Goal: Information Seeking & Learning: Learn about a topic

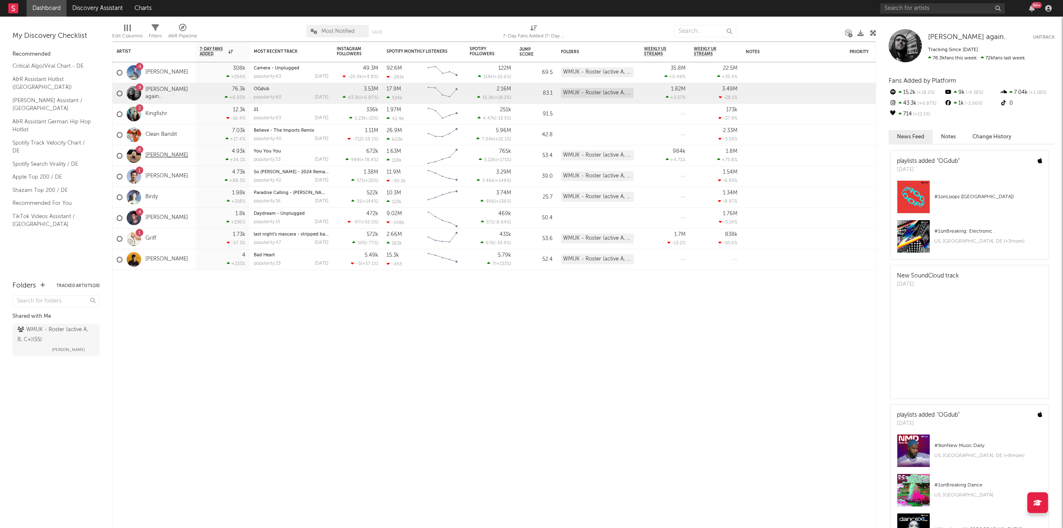
click at [174, 157] on link "[PERSON_NAME]" at bounding box center [166, 155] width 43 height 7
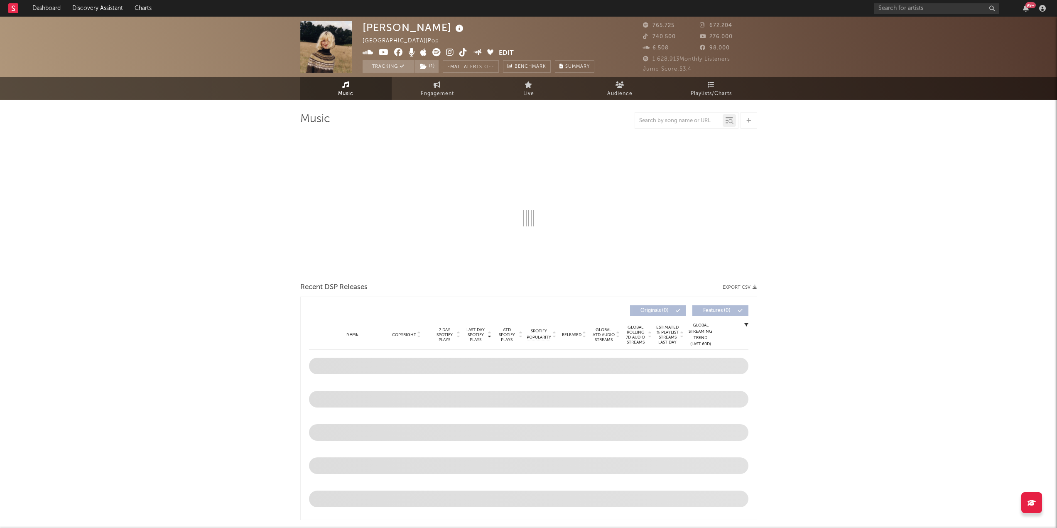
select select "6m"
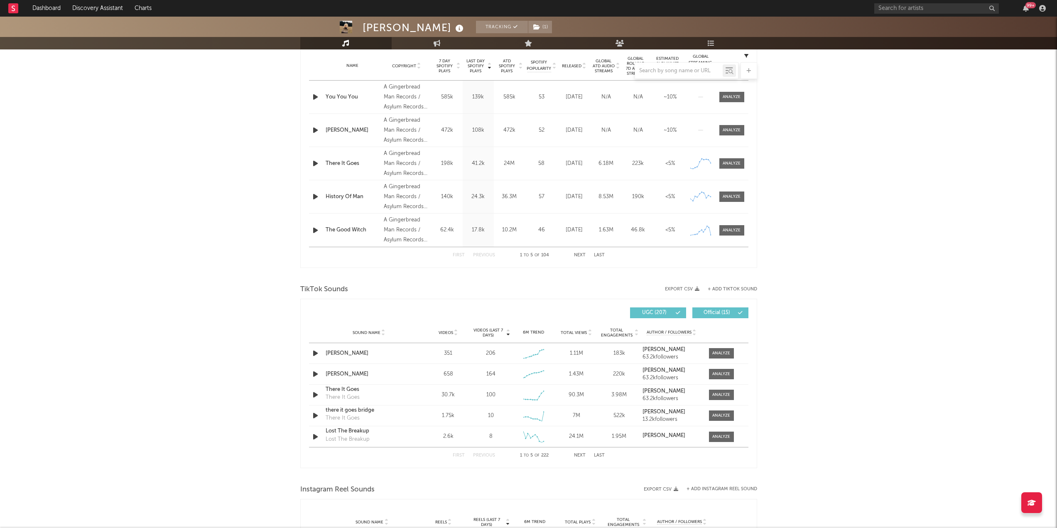
scroll to position [415, 0]
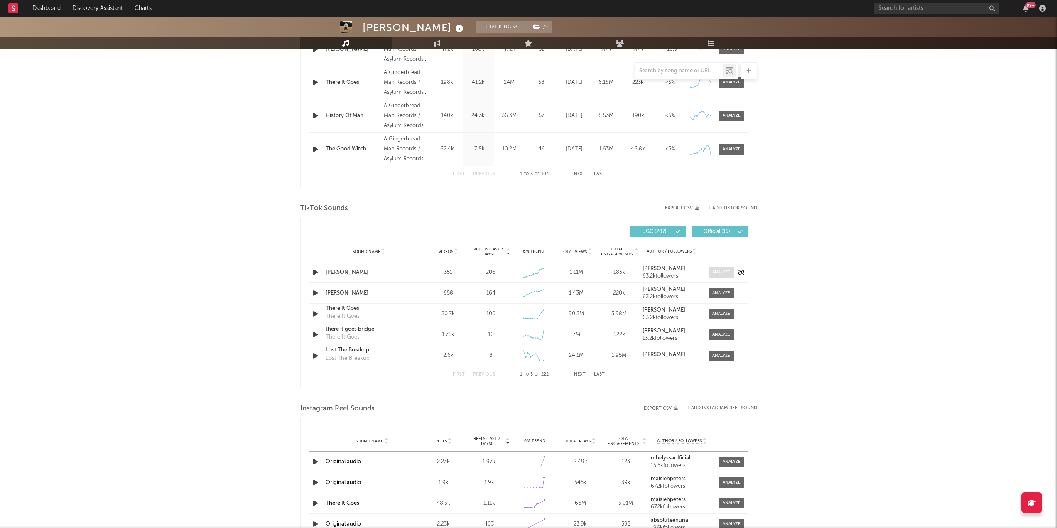
click at [720, 270] on div at bounding box center [721, 272] width 18 height 6
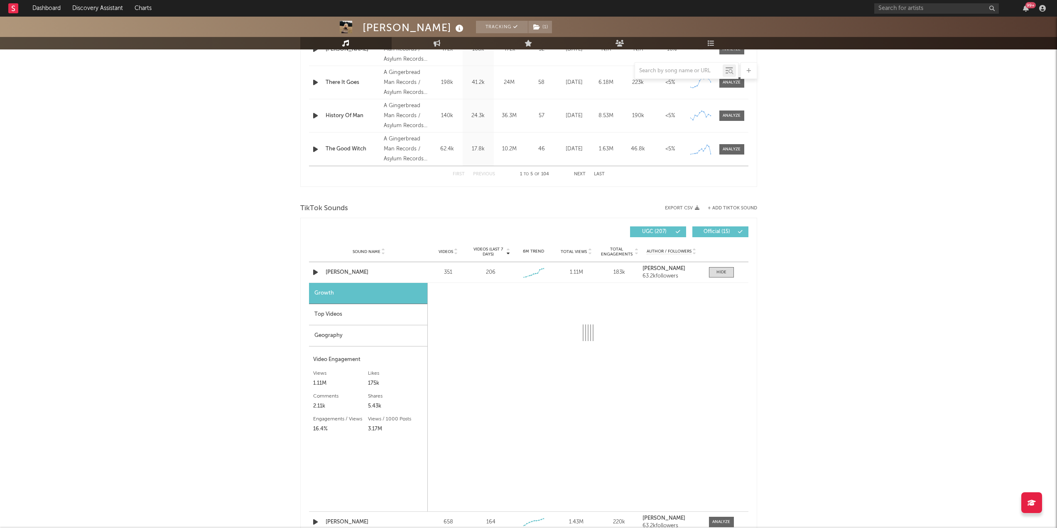
select select "1w"
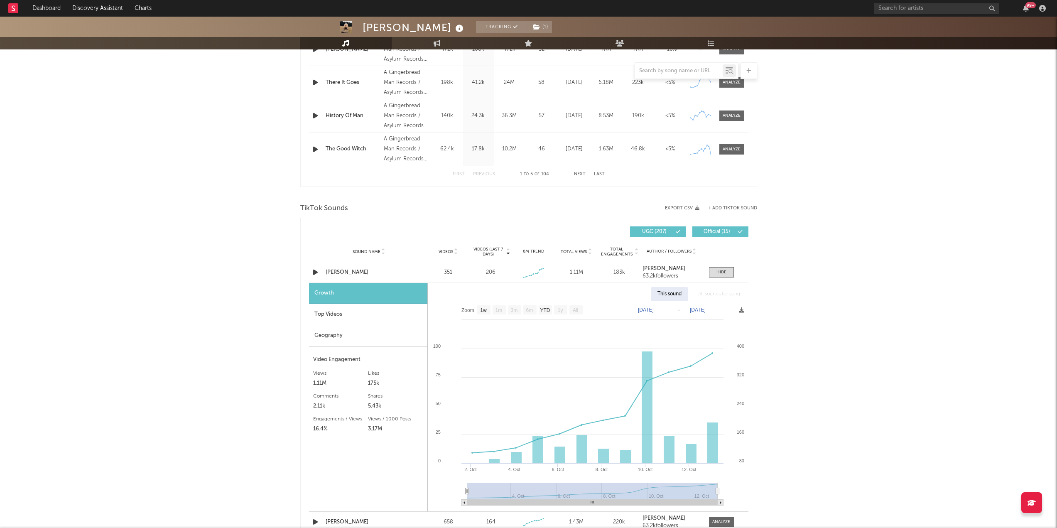
click at [332, 313] on div "Top Videos" at bounding box center [368, 314] width 118 height 21
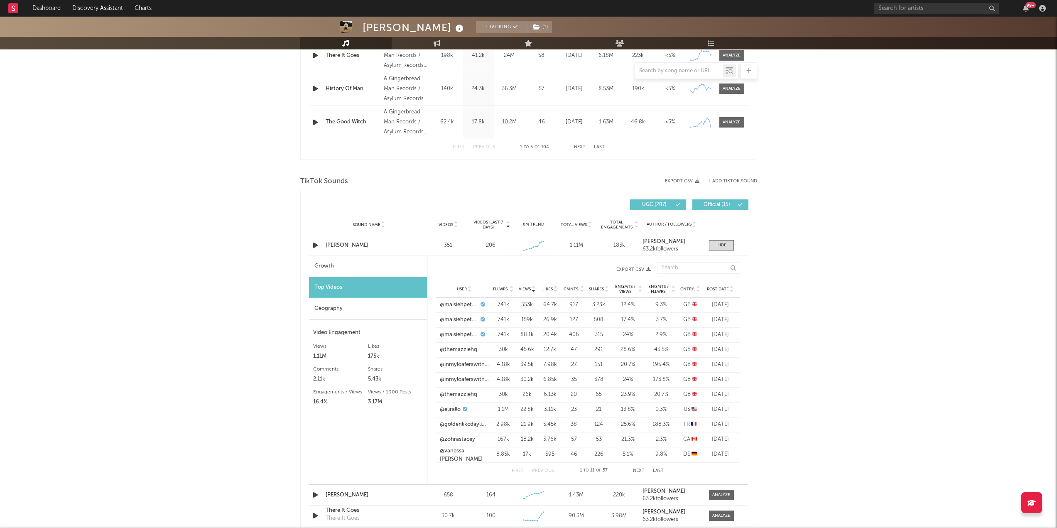
scroll to position [457, 0]
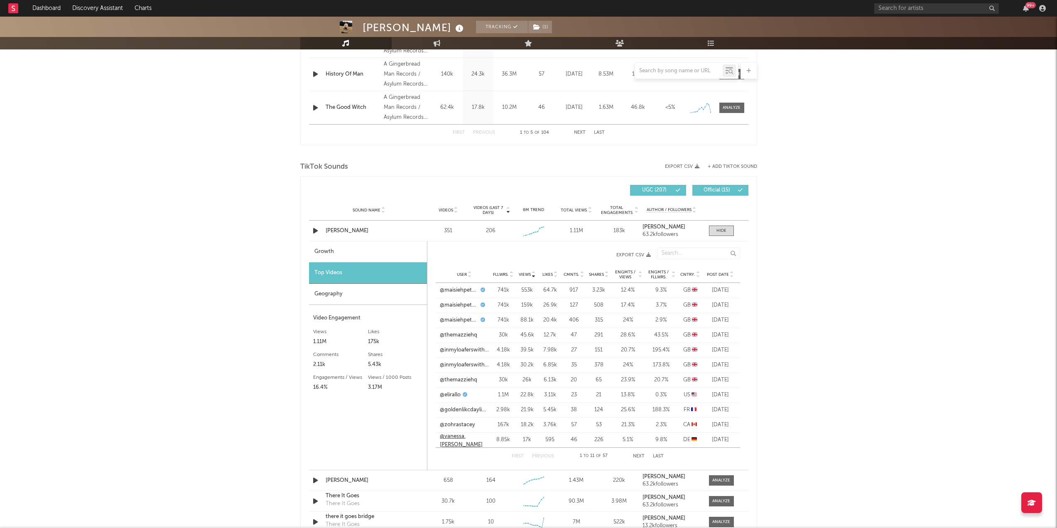
click at [466, 437] on link "@vanessa.[PERSON_NAME]" at bounding box center [464, 440] width 49 height 16
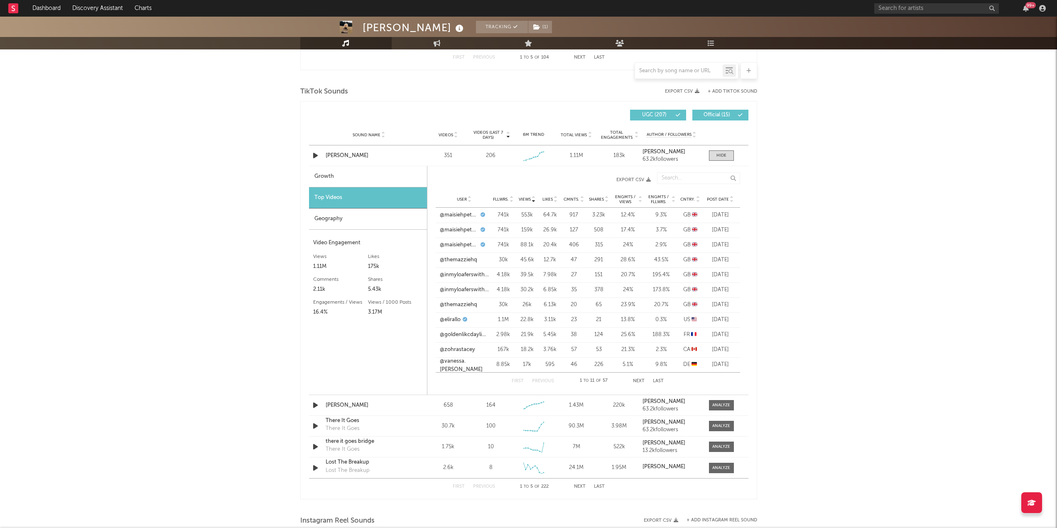
scroll to position [540, 0]
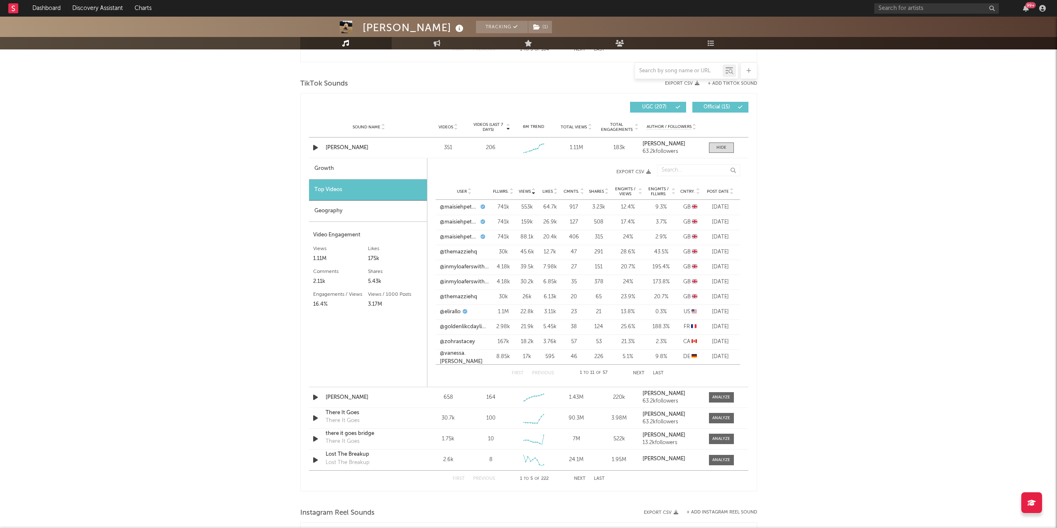
click at [638, 370] on div "First Previous 1 to 11 of 57 Next Last" at bounding box center [588, 373] width 152 height 17
click at [638, 373] on button "Next" at bounding box center [639, 373] width 12 height 5
click at [451, 283] on link "@ancyjane" at bounding box center [453, 282] width 27 height 8
click at [639, 373] on button "Next" at bounding box center [639, 373] width 12 height 5
click at [722, 145] on div at bounding box center [722, 148] width 10 height 6
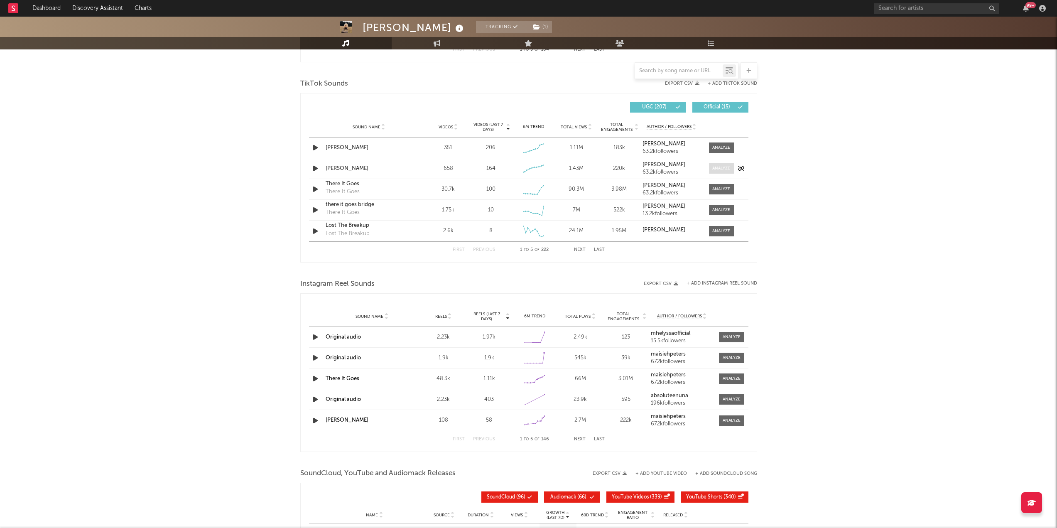
click at [729, 167] on div at bounding box center [721, 168] width 18 height 6
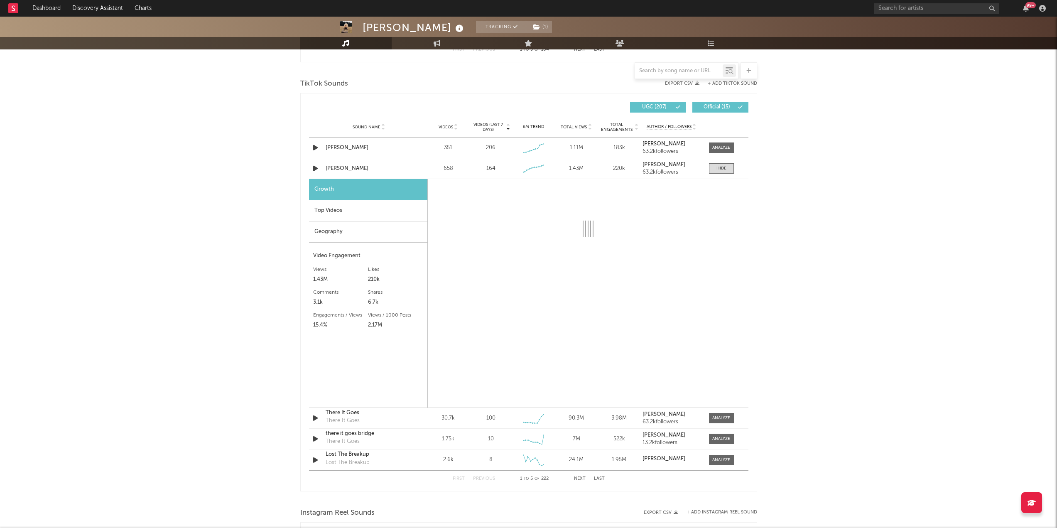
select select "1w"
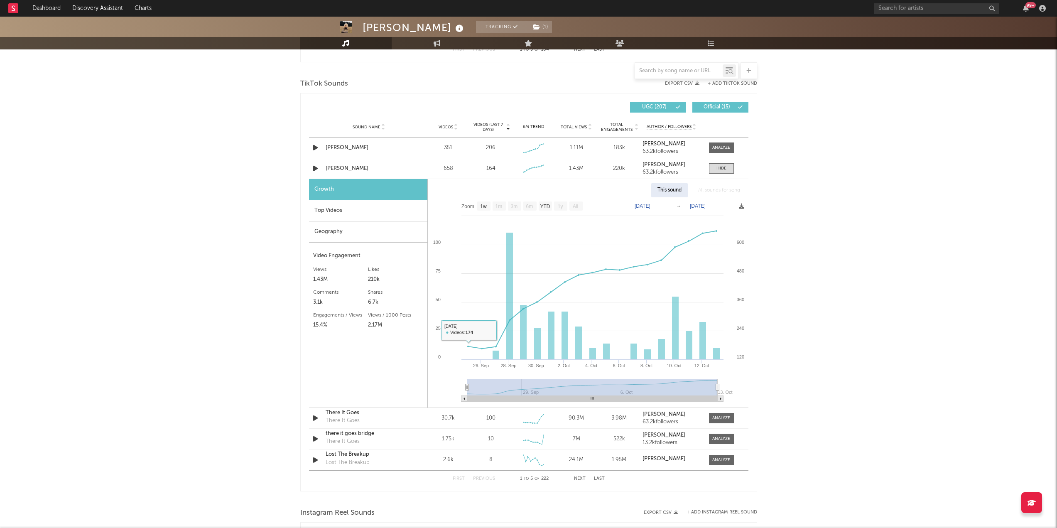
click at [378, 215] on div "Top Videos" at bounding box center [368, 210] width 118 height 21
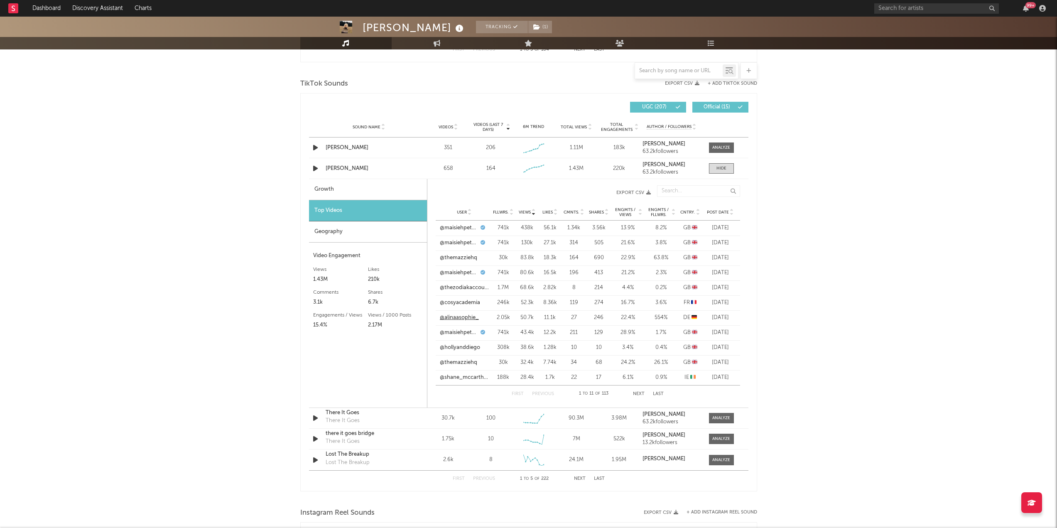
click at [457, 315] on link "@alinaasophie_" at bounding box center [459, 318] width 39 height 8
click at [640, 393] on button "Next" at bounding box center [639, 394] width 12 height 5
click at [730, 170] on span at bounding box center [721, 168] width 25 height 10
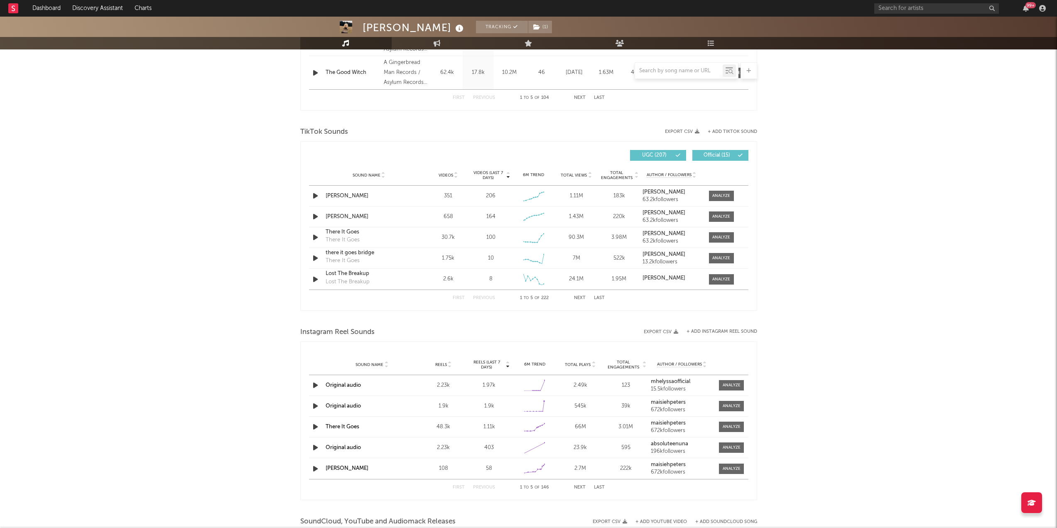
scroll to position [415, 0]
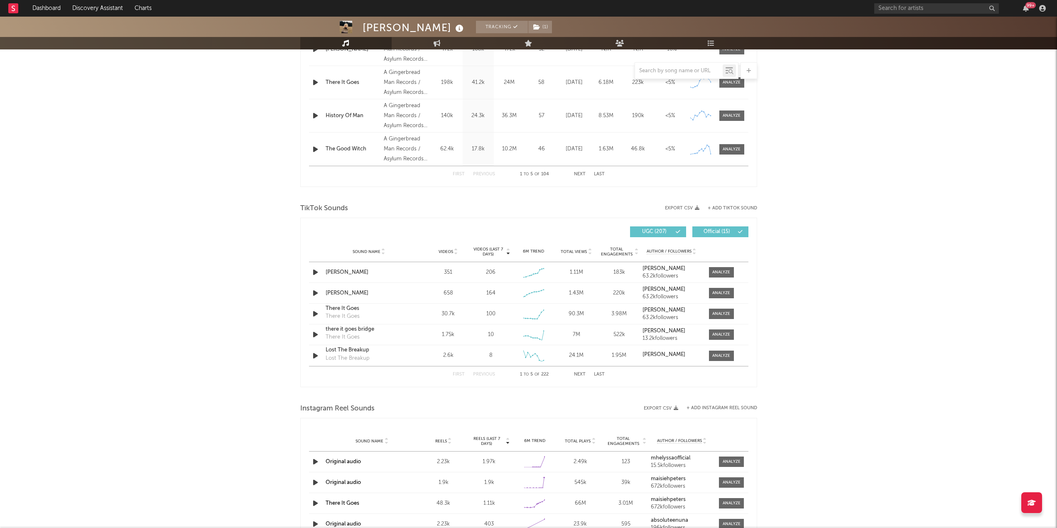
click at [581, 374] on button "Next" at bounding box center [580, 374] width 12 height 5
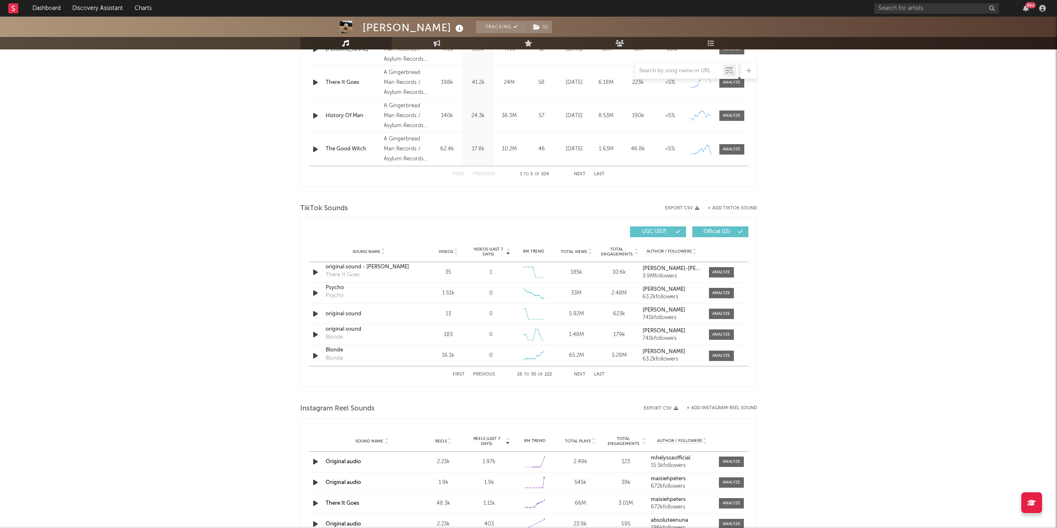
click at [581, 374] on button "Next" at bounding box center [580, 374] width 12 height 5
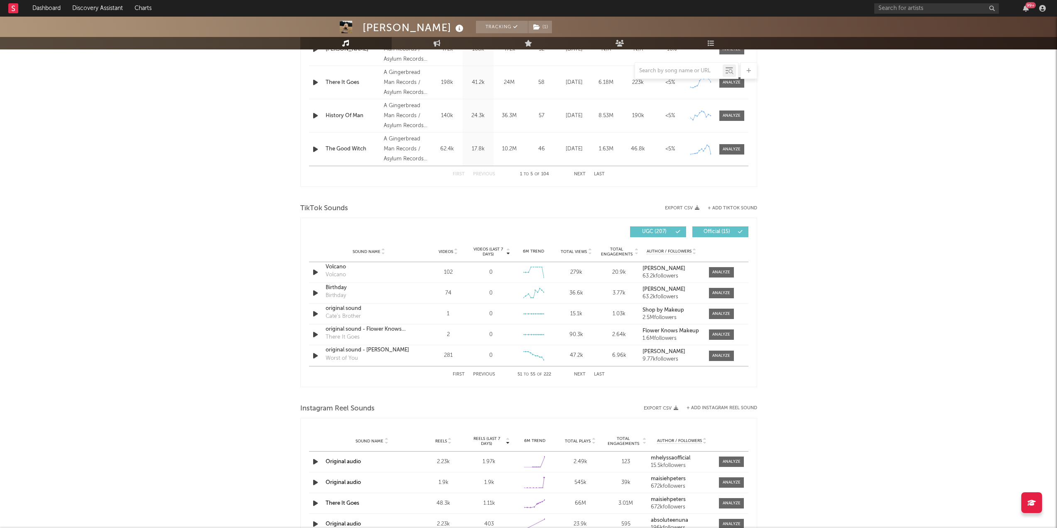
click at [581, 374] on button "Next" at bounding box center [580, 374] width 12 height 5
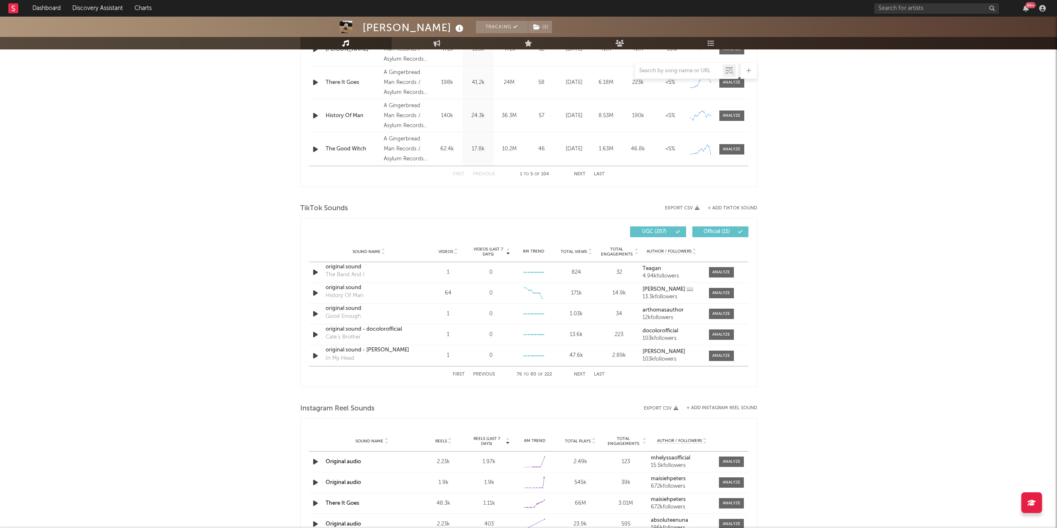
click at [581, 374] on button "Next" at bounding box center [580, 374] width 12 height 5
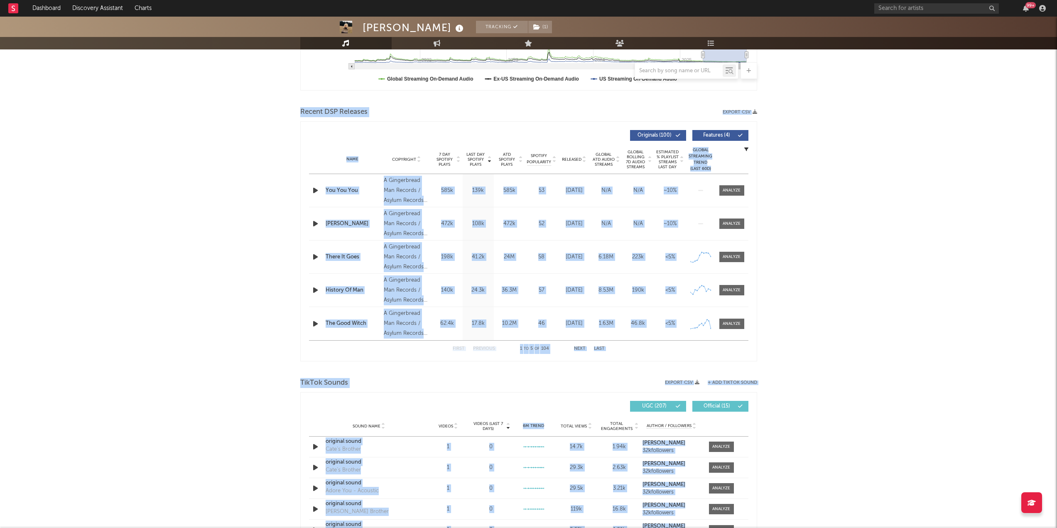
drag, startPoint x: 1057, startPoint y: 362, endPoint x: 1063, endPoint y: -39, distance: 400.5
click at [1057, 0] on html "Dashboard Discovery Assistant Charts 99 + Notifications Settings Mark all as re…" at bounding box center [528, 395] width 1057 height 1272
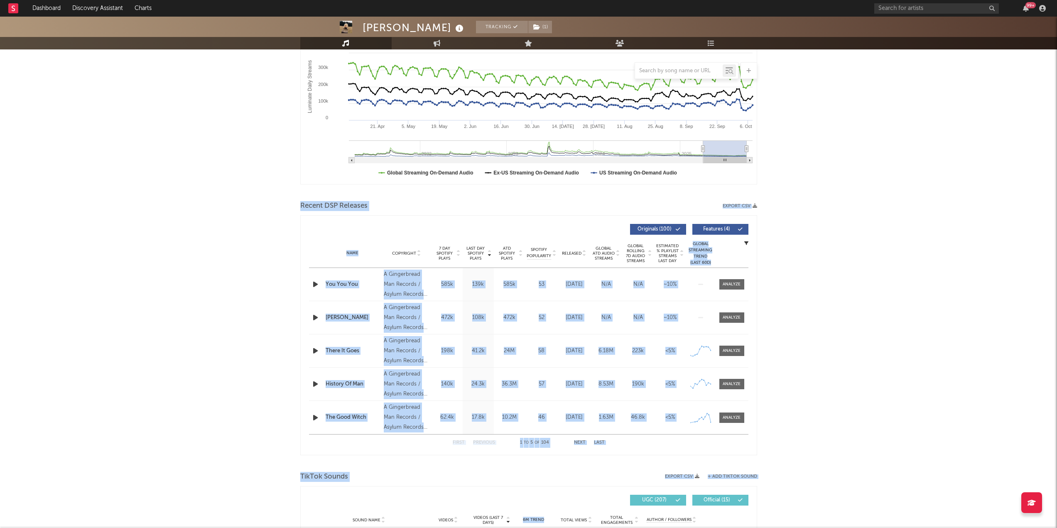
click at [859, 141] on div "[PERSON_NAME] Tracking ( 1 ) [GEOGRAPHIC_DATA] | Pop Edit Tracking ( 1 ) Email …" at bounding box center [528, 497] width 1057 height 1255
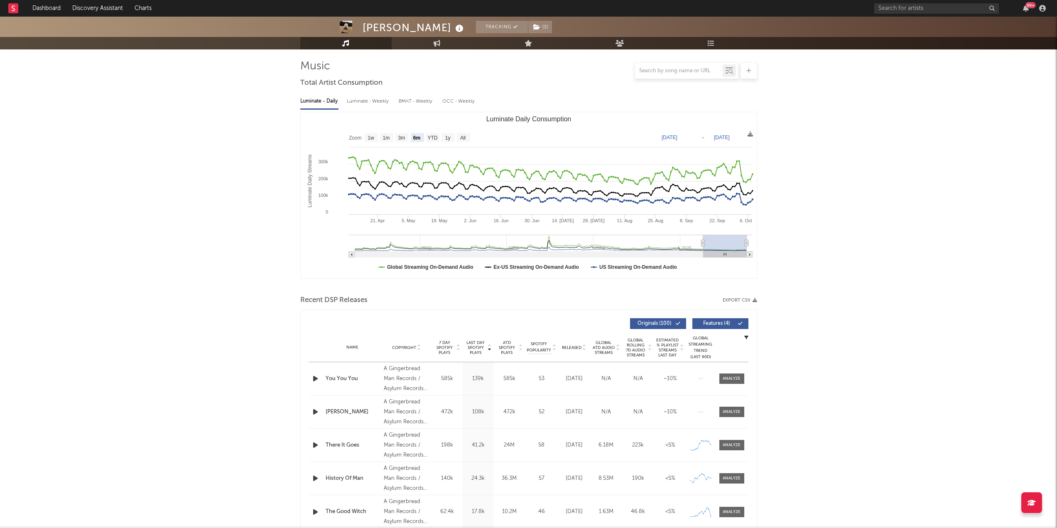
scroll to position [0, 0]
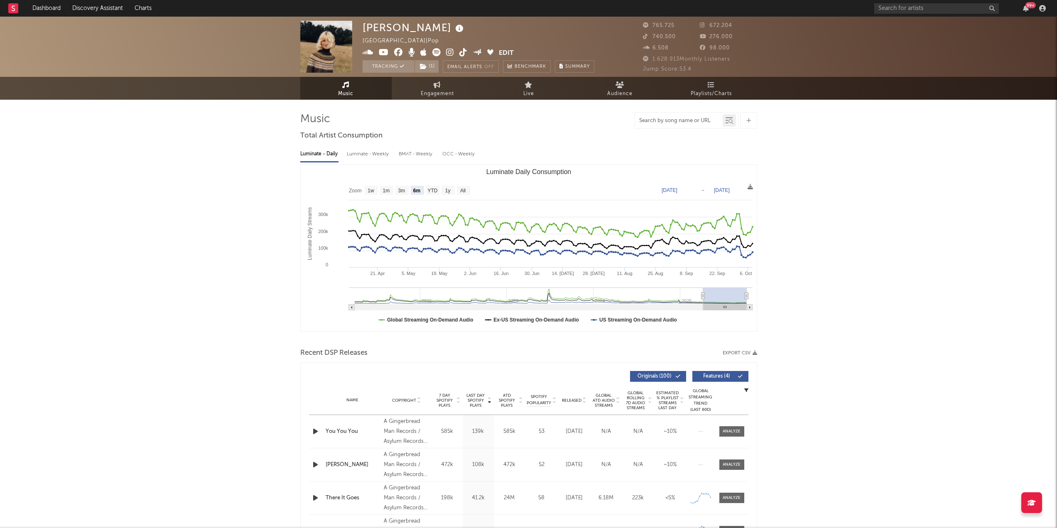
click at [692, 123] on input "text" at bounding box center [679, 121] width 88 height 7
type input "you you you"
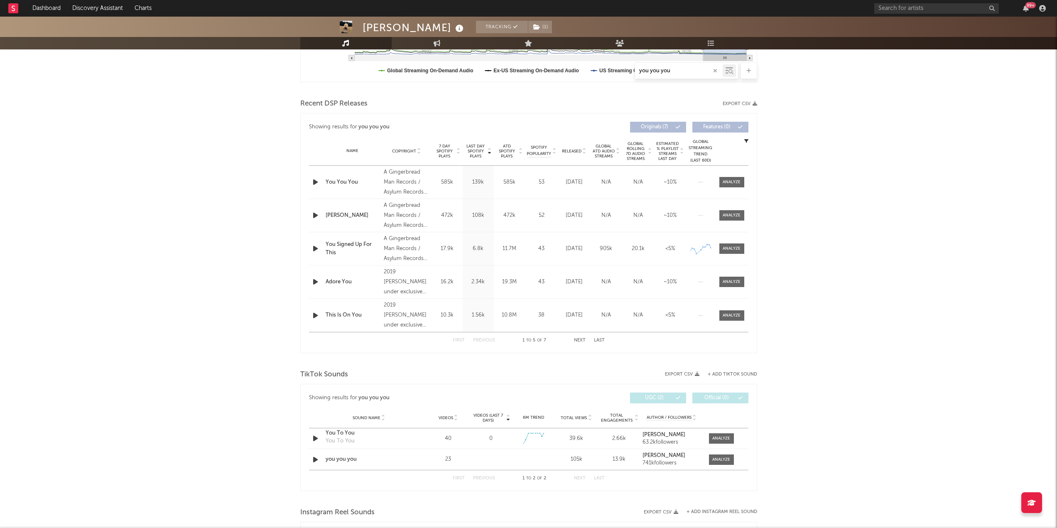
scroll to position [291, 0]
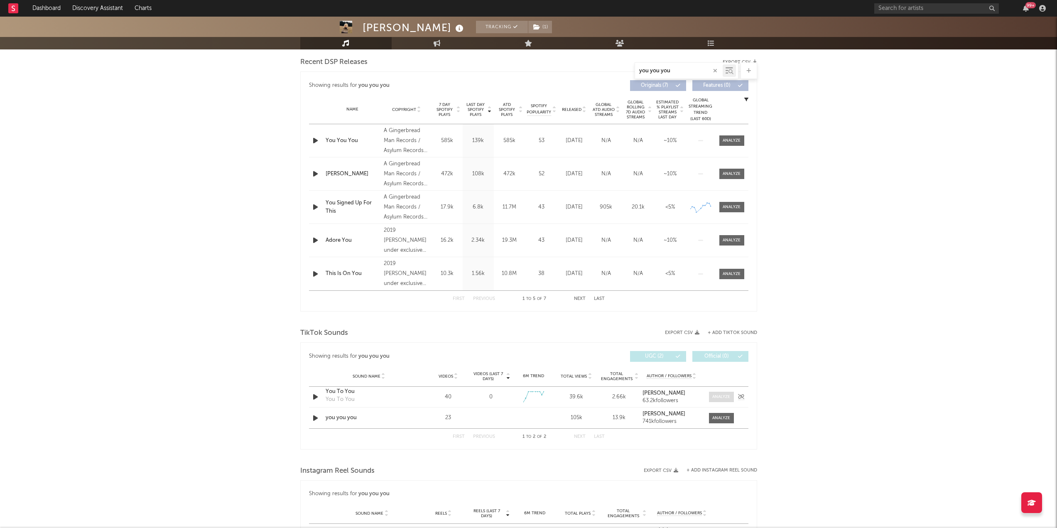
click at [720, 398] on div at bounding box center [721, 397] width 18 height 6
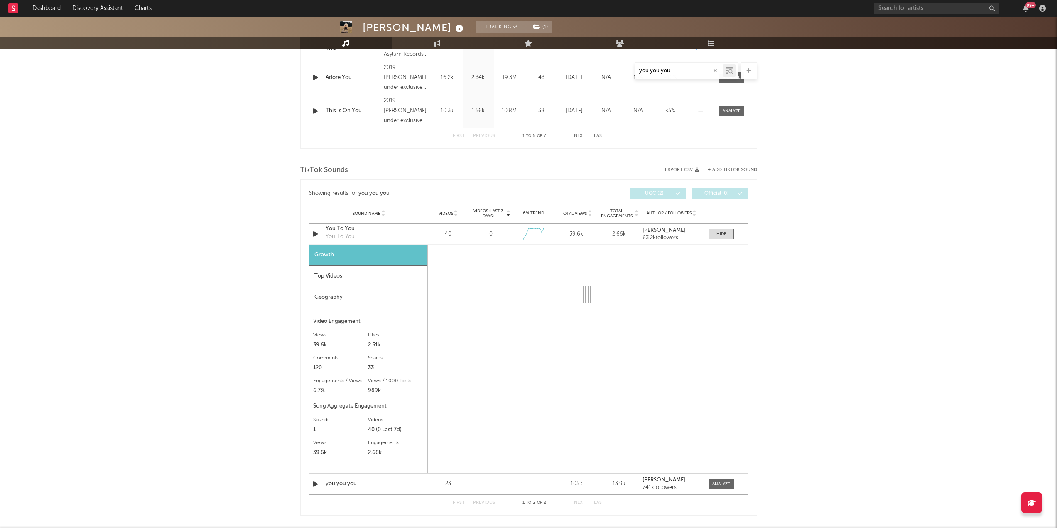
scroll to position [457, 0]
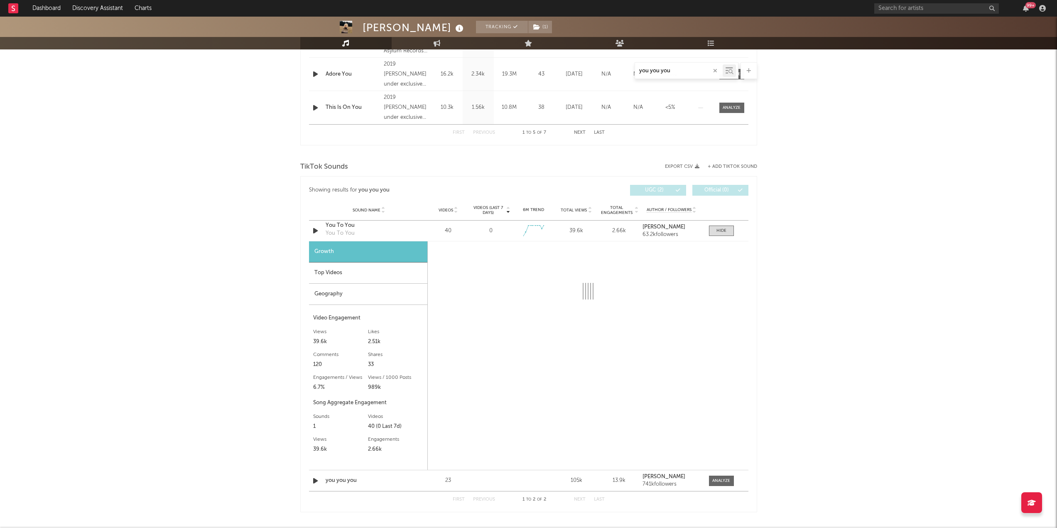
click at [372, 273] on div "Top Videos" at bounding box center [368, 273] width 118 height 21
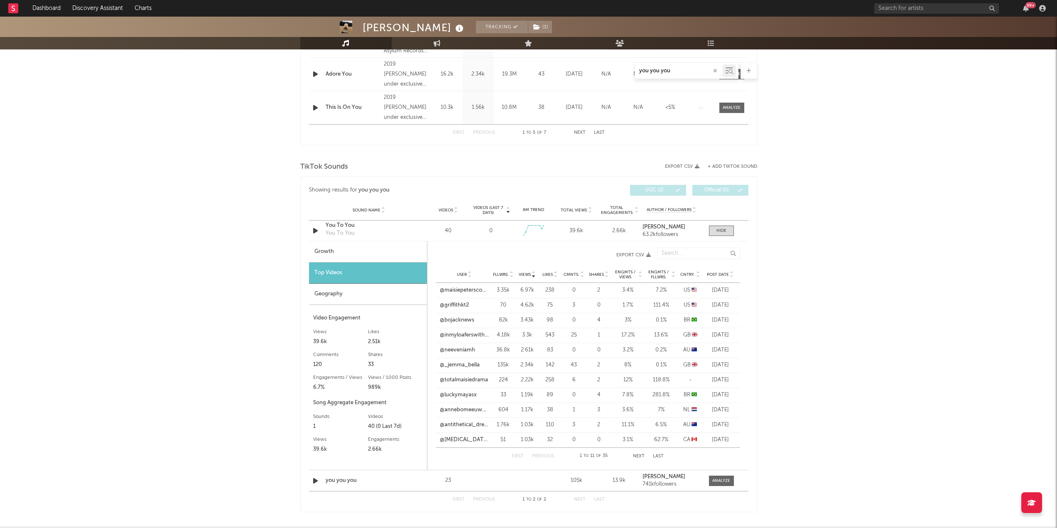
click at [640, 456] on button "Next" at bounding box center [639, 456] width 12 height 5
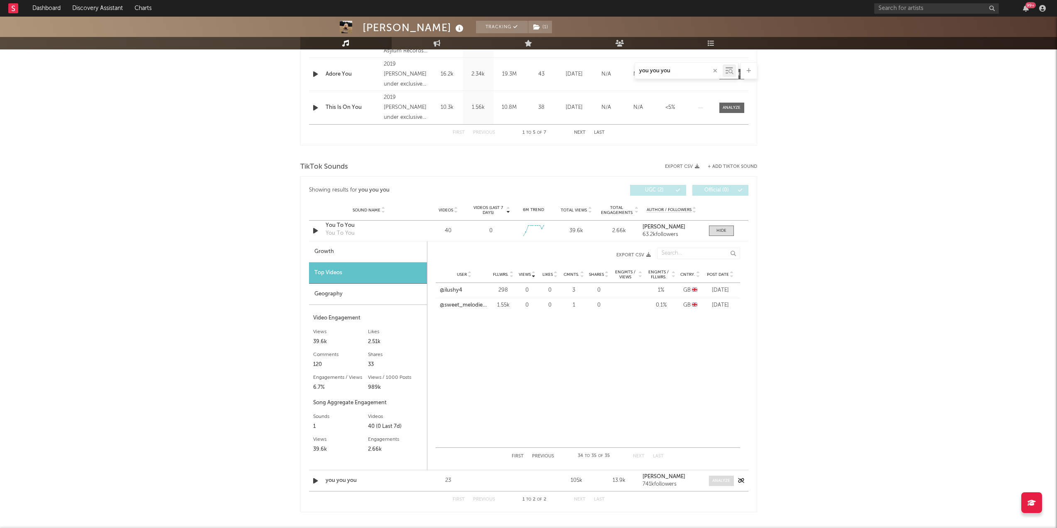
click at [717, 482] on div at bounding box center [721, 481] width 18 height 6
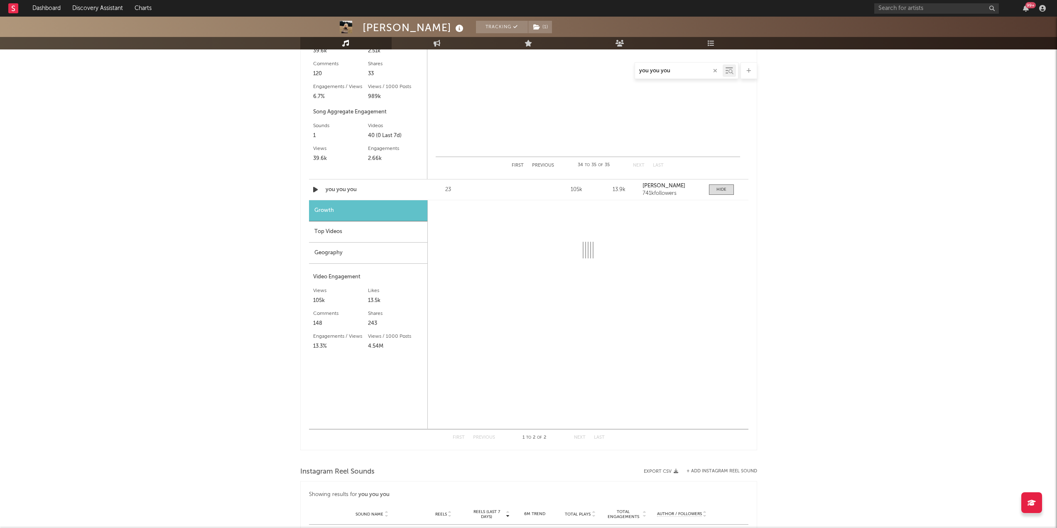
select select "1w"
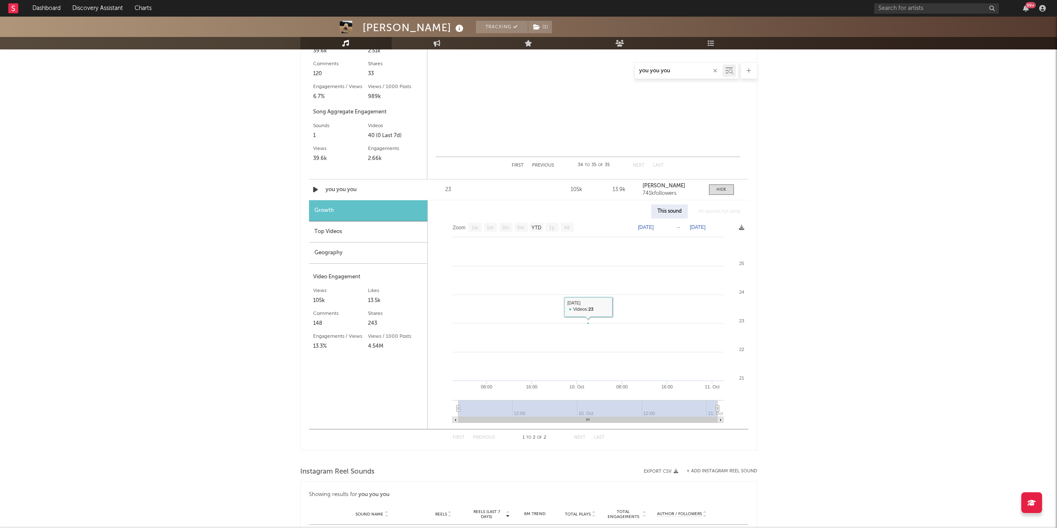
click at [381, 234] on div "Top Videos" at bounding box center [368, 231] width 118 height 21
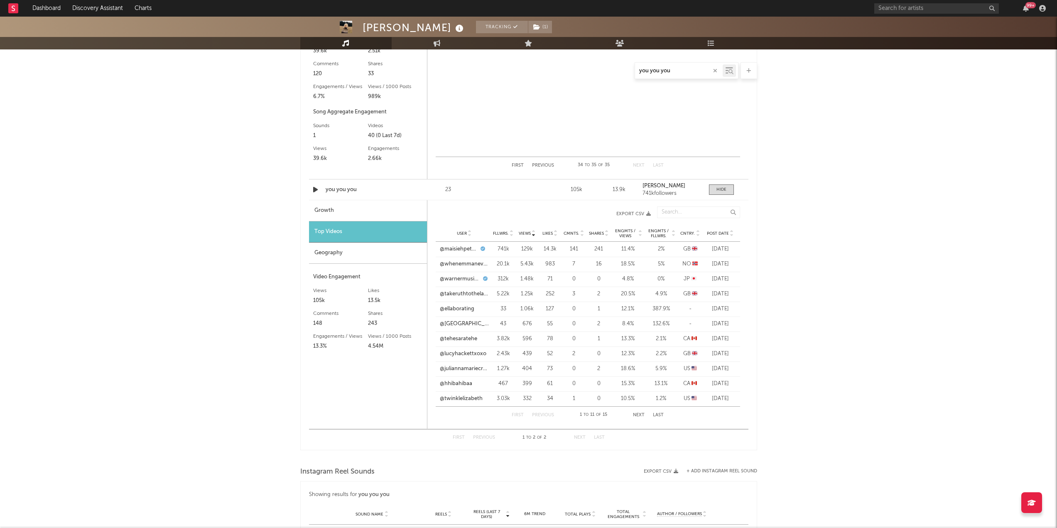
click at [635, 413] on button "Next" at bounding box center [639, 415] width 12 height 5
